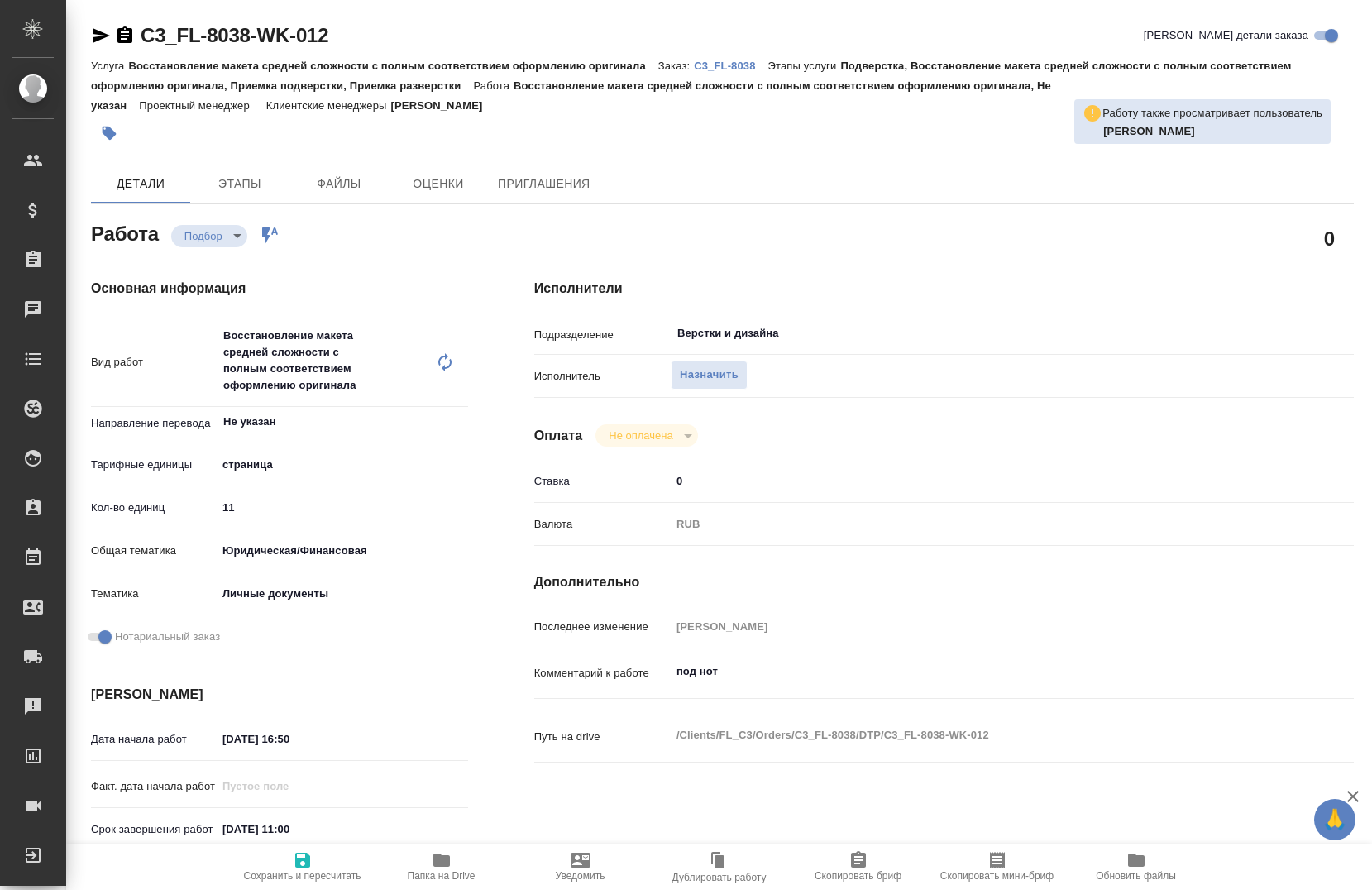
type textarea "x"
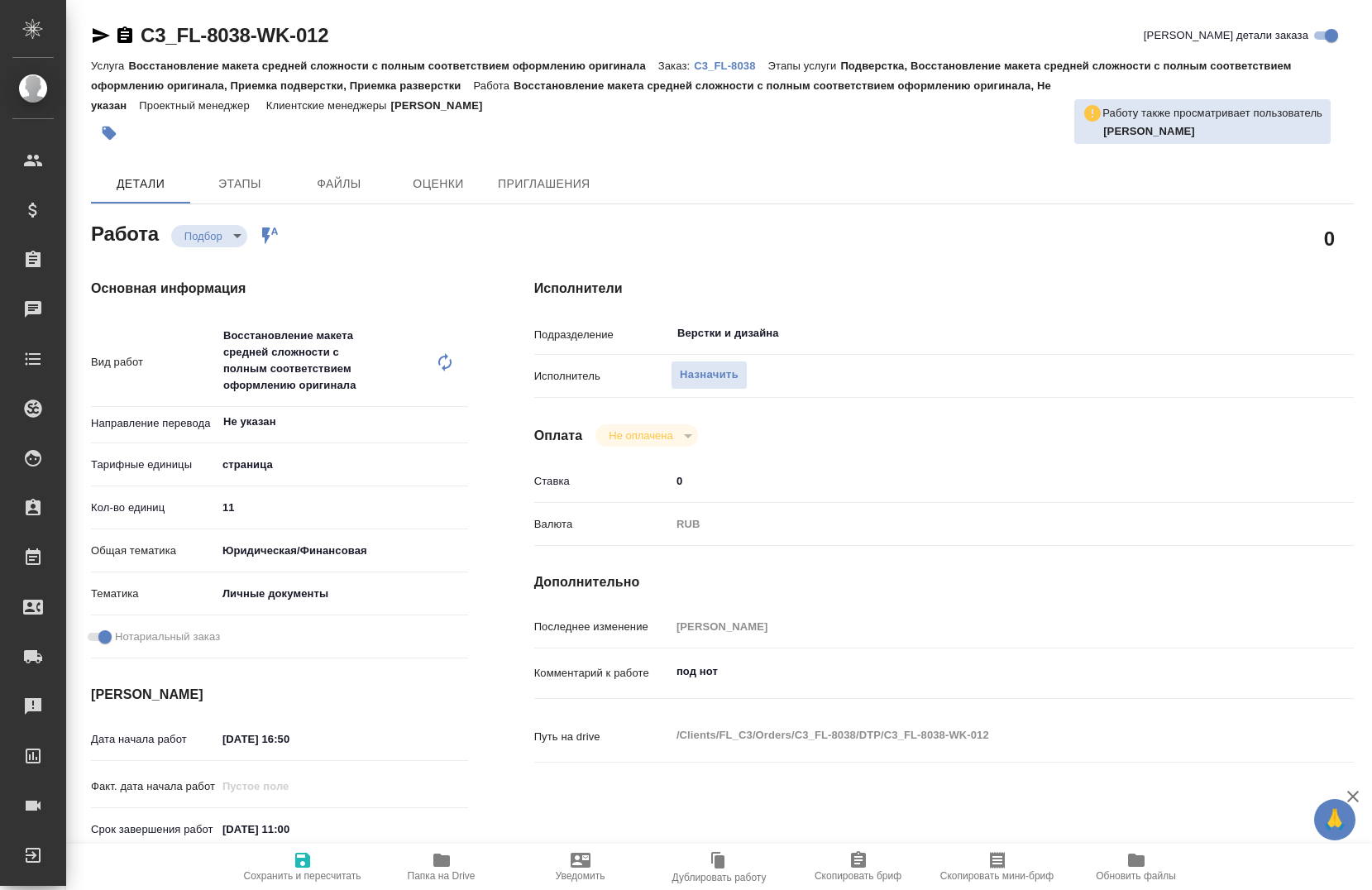
type textarea "x"
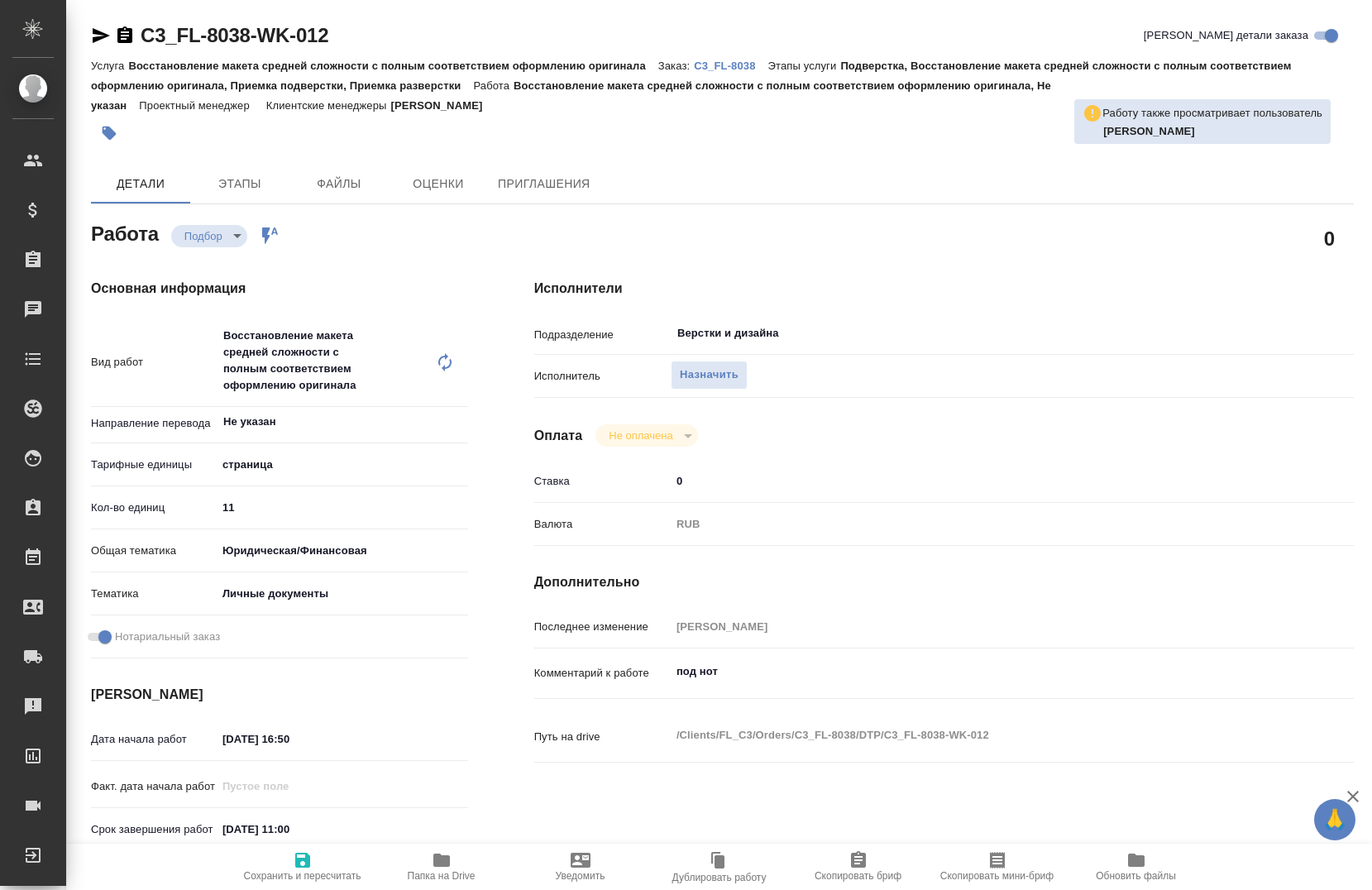
type textarea "x"
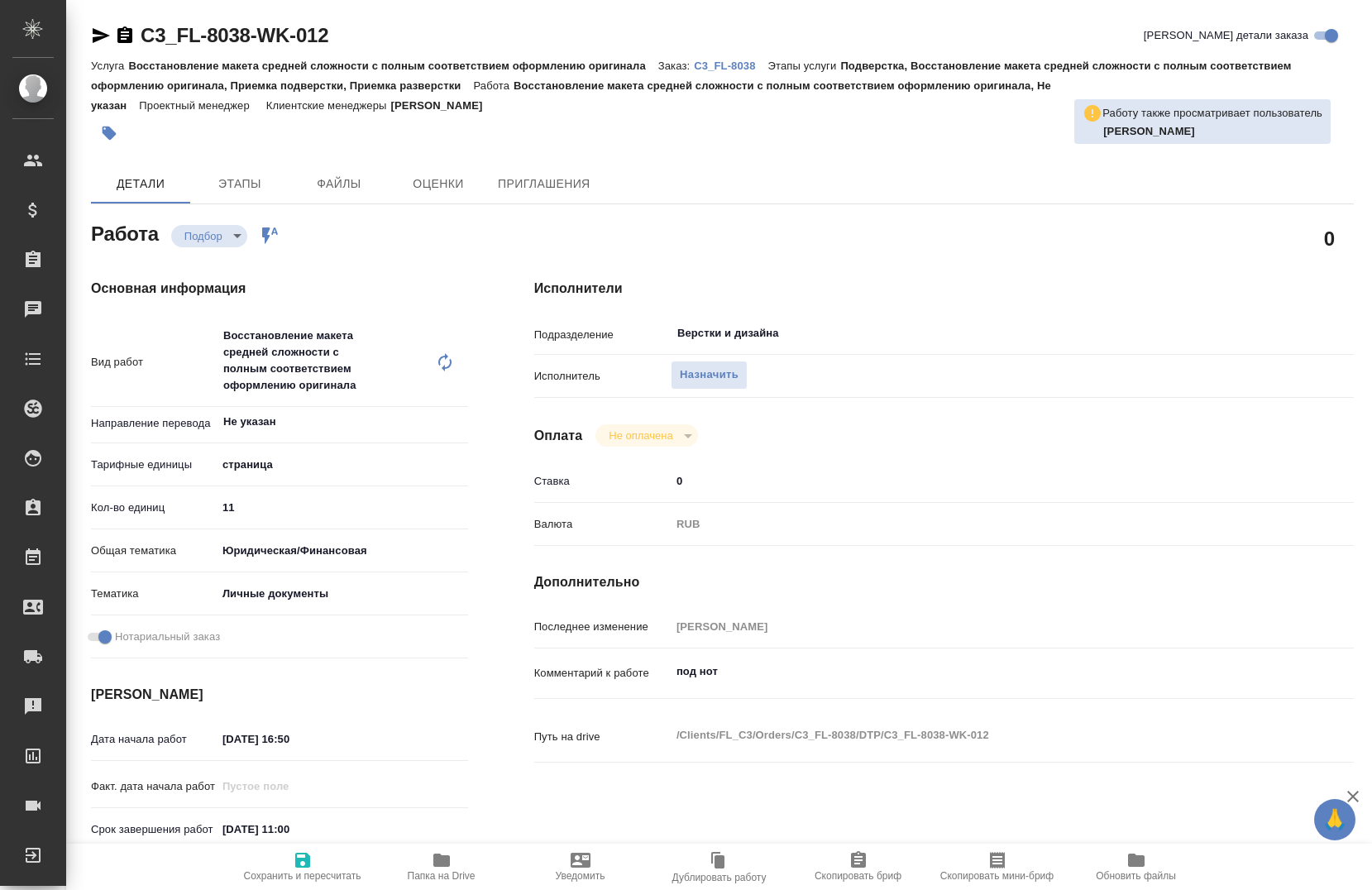
type textarea "x"
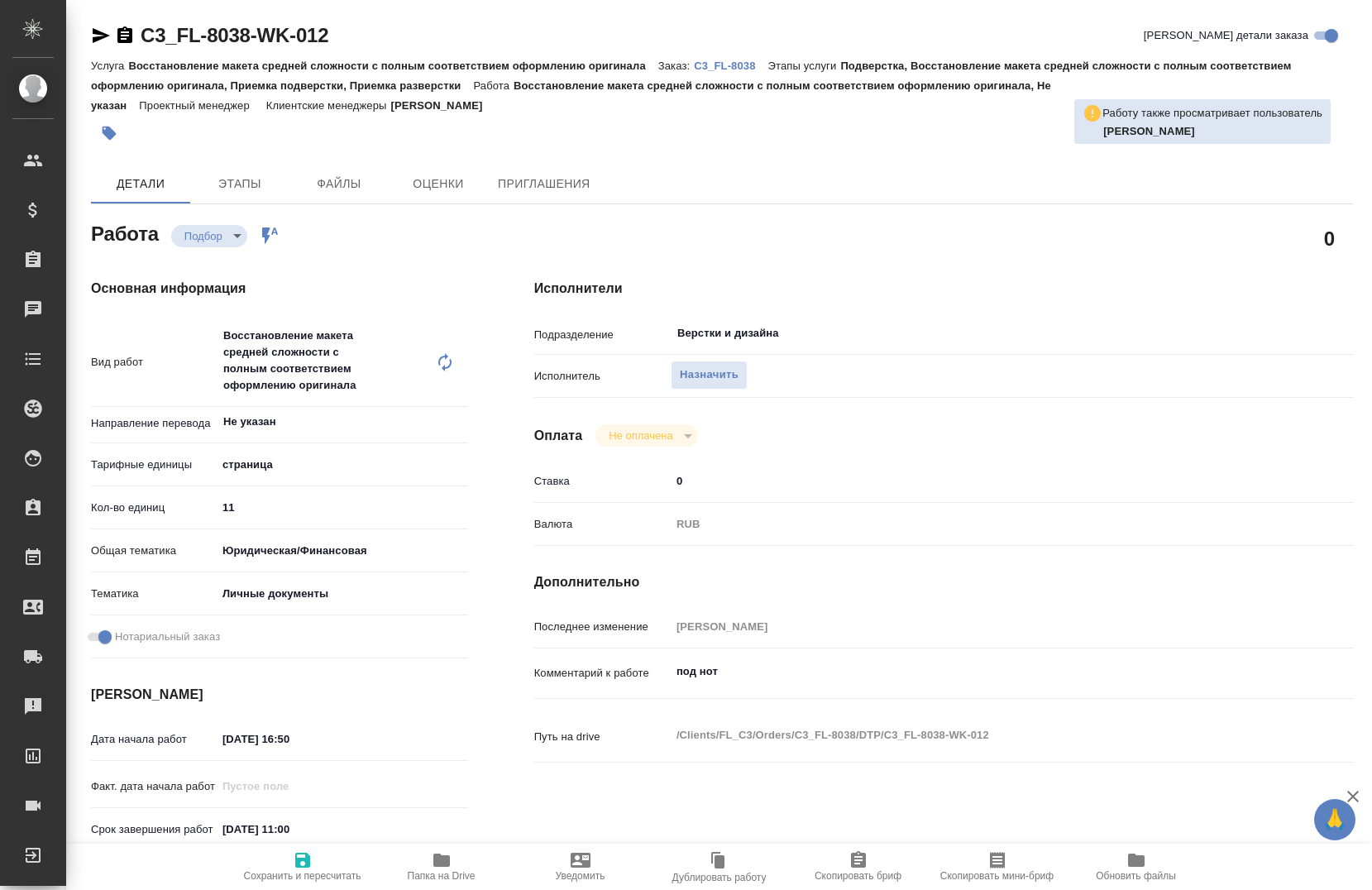
type textarea "x"
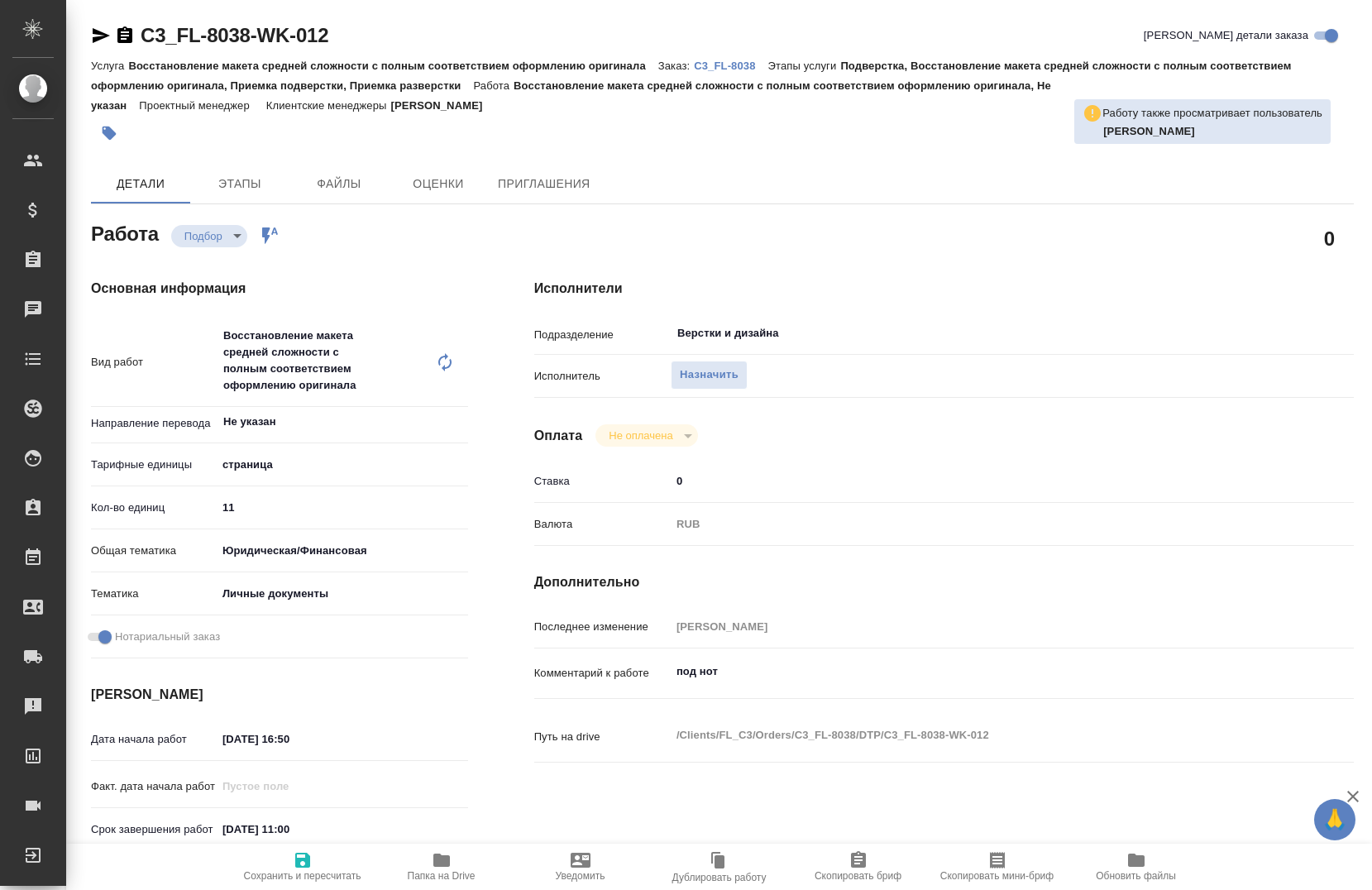
type textarea "x"
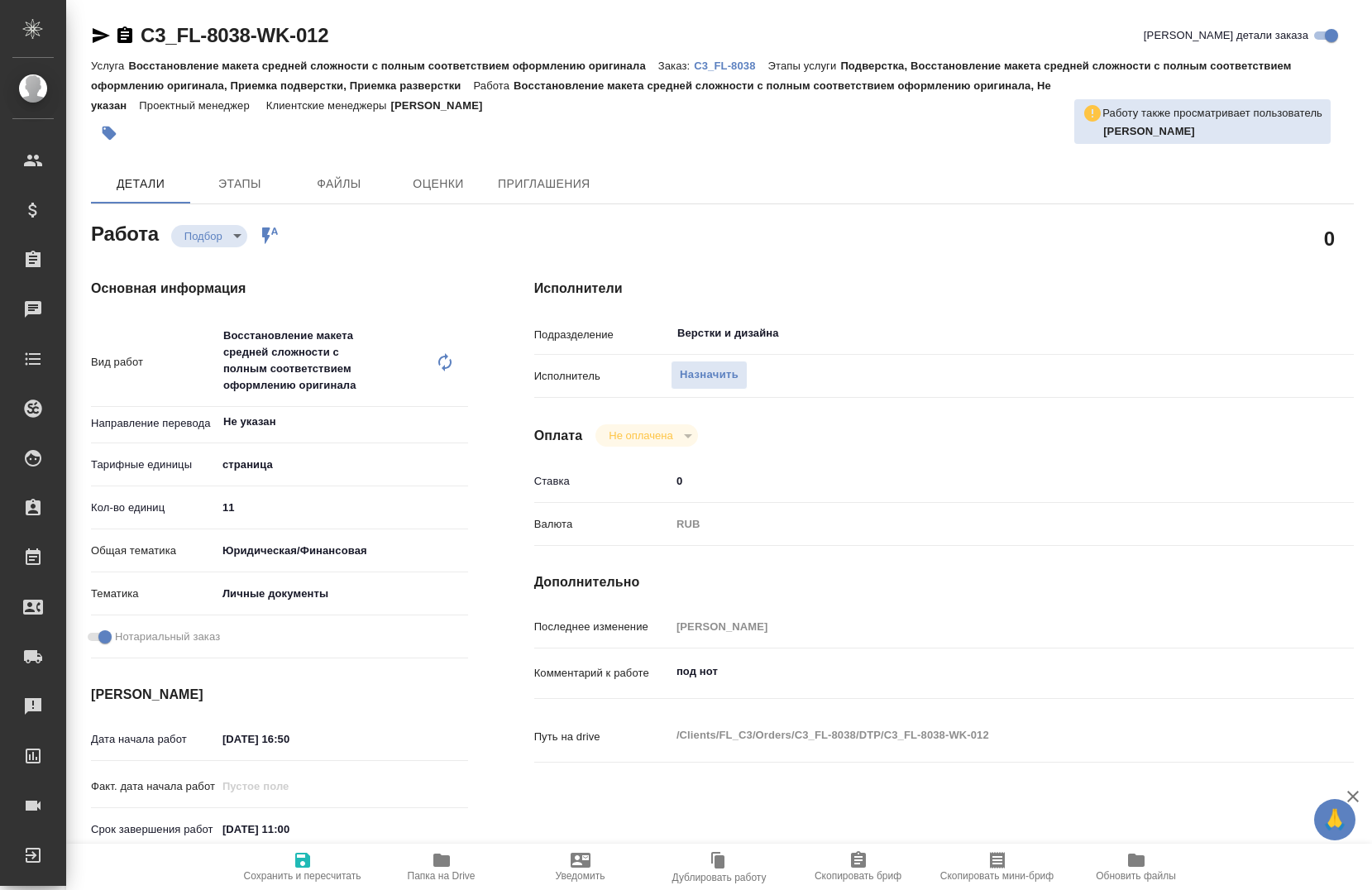
type textarea "x"
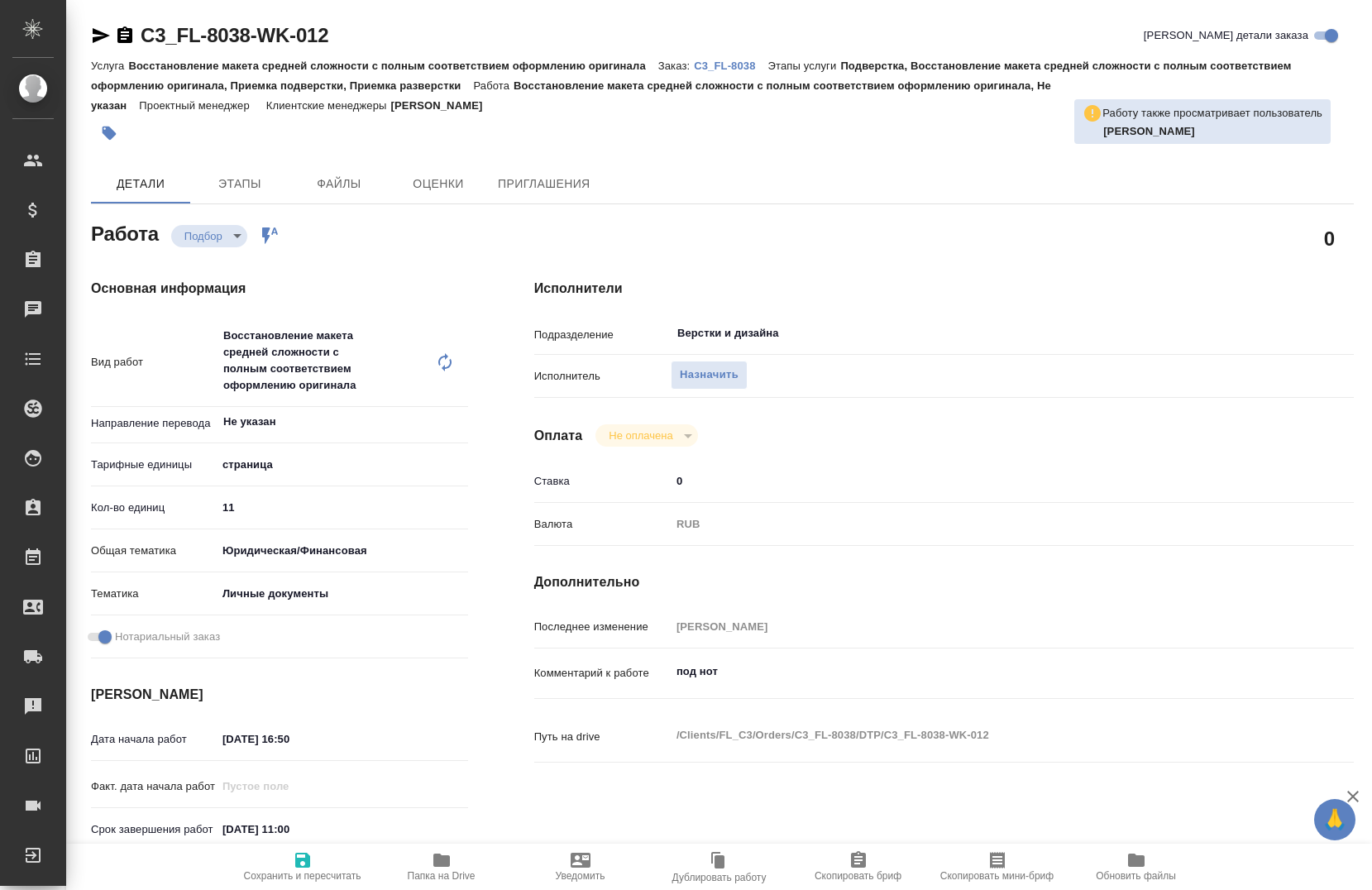
type textarea "x"
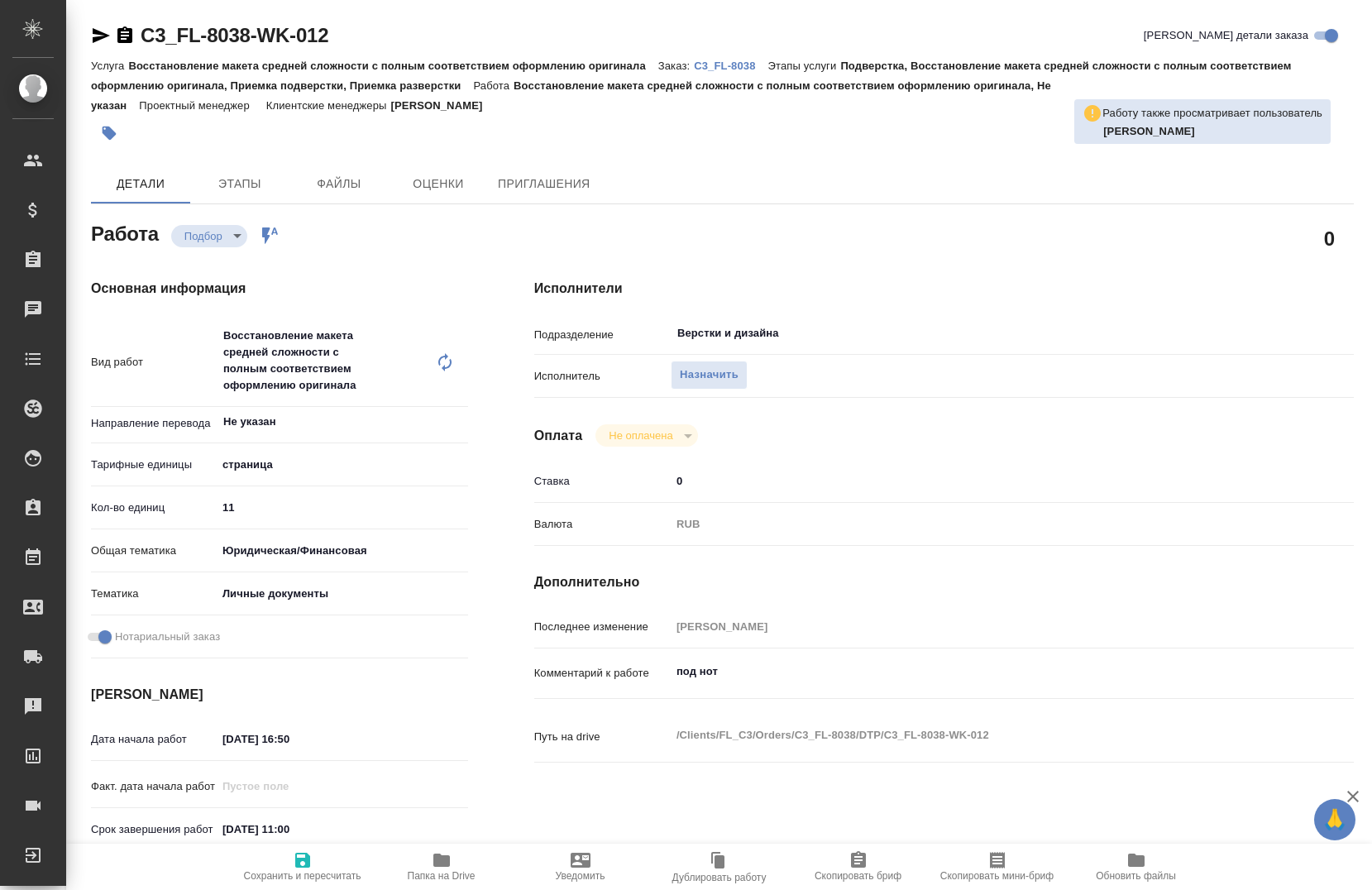
type textarea "x"
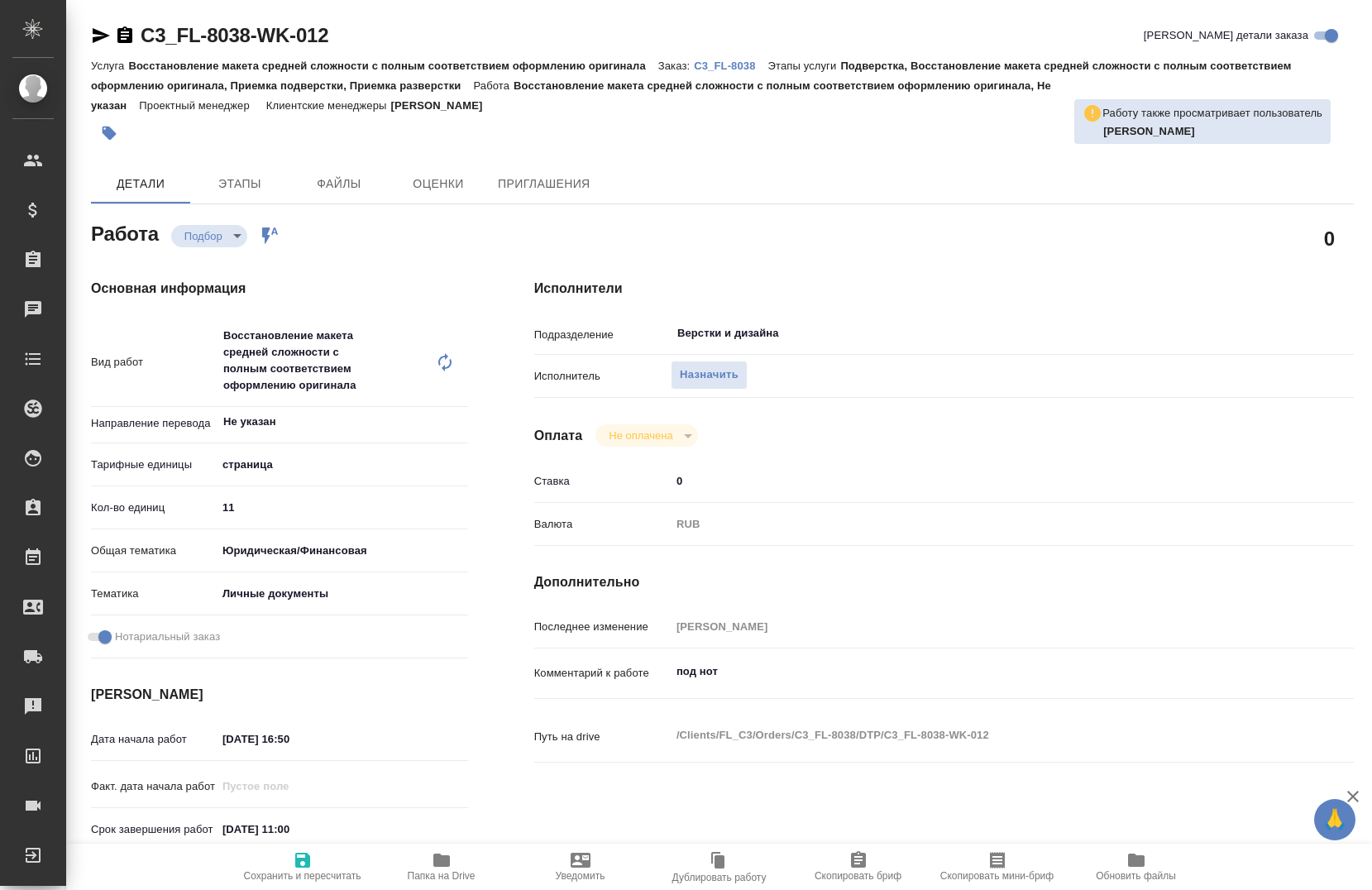
type textarea "x"
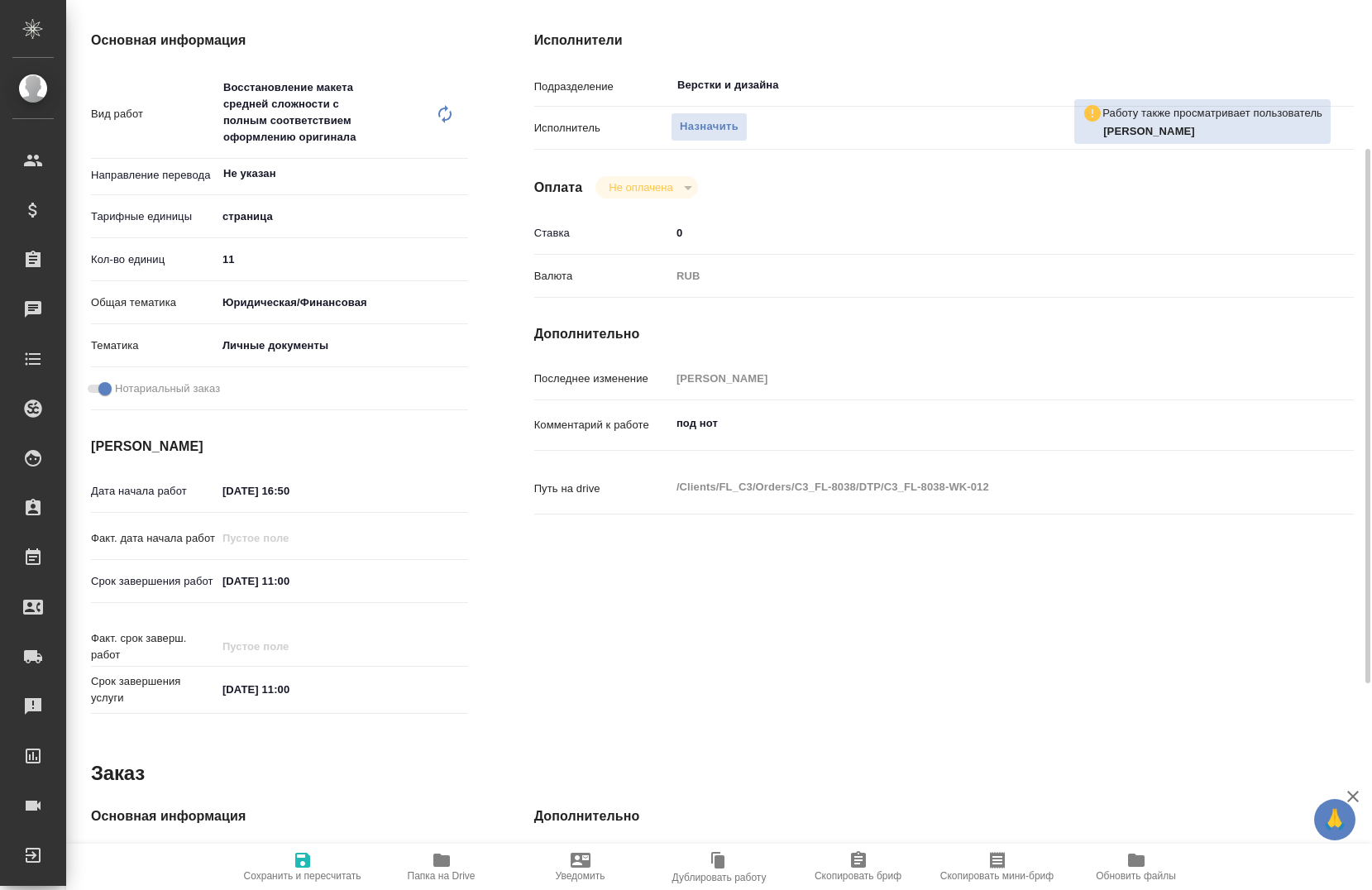
type textarea "x"
